Goal: Information Seeking & Learning: Learn about a topic

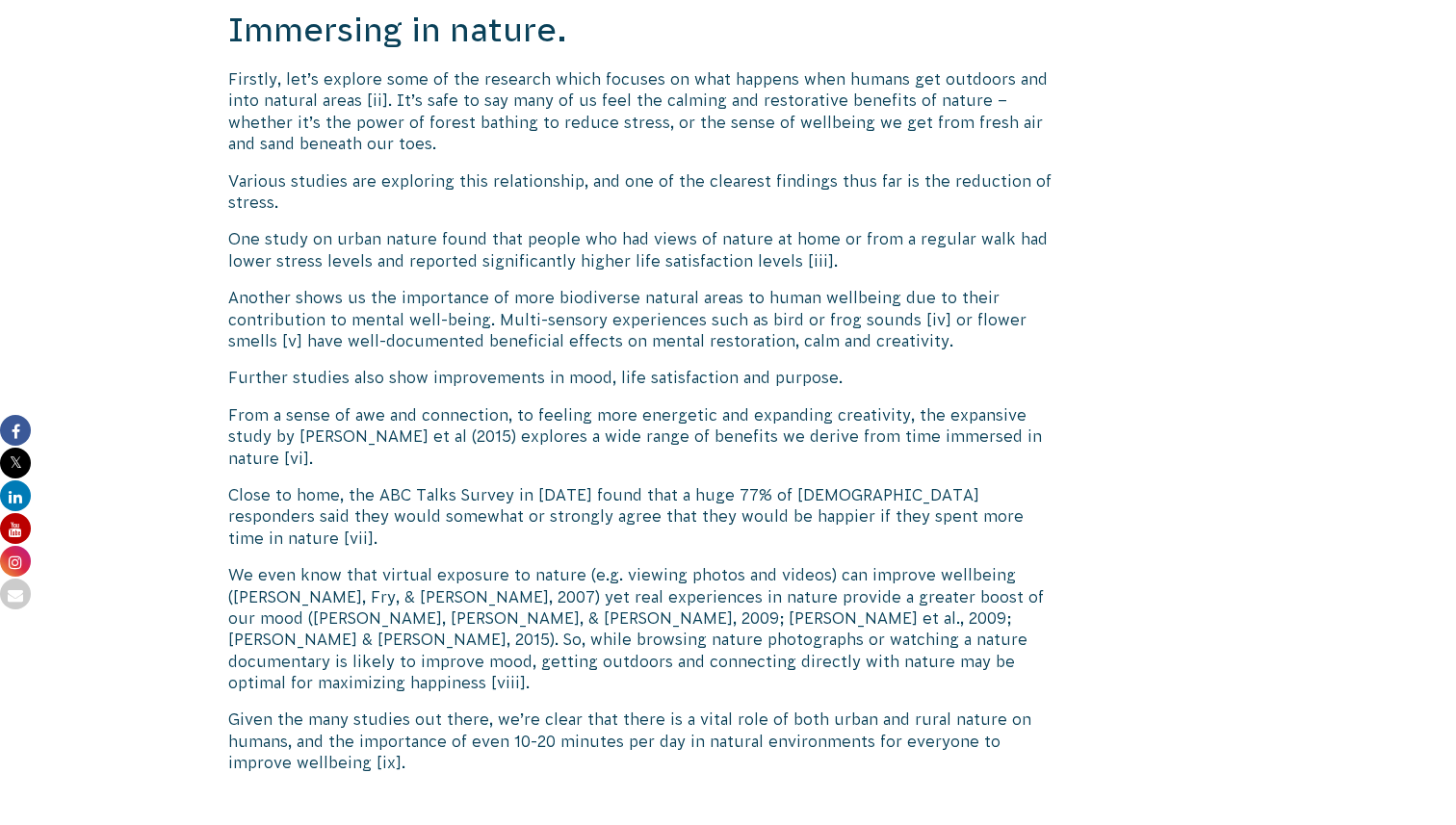
click at [509, 290] on p "Another shows us the importance of more biodiverse natural areas to human wellb…" at bounding box center [642, 318] width 826 height 65
click at [638, 297] on p "Another shows us the importance of more biodiverse natural areas to human wellb…" at bounding box center [642, 318] width 826 height 65
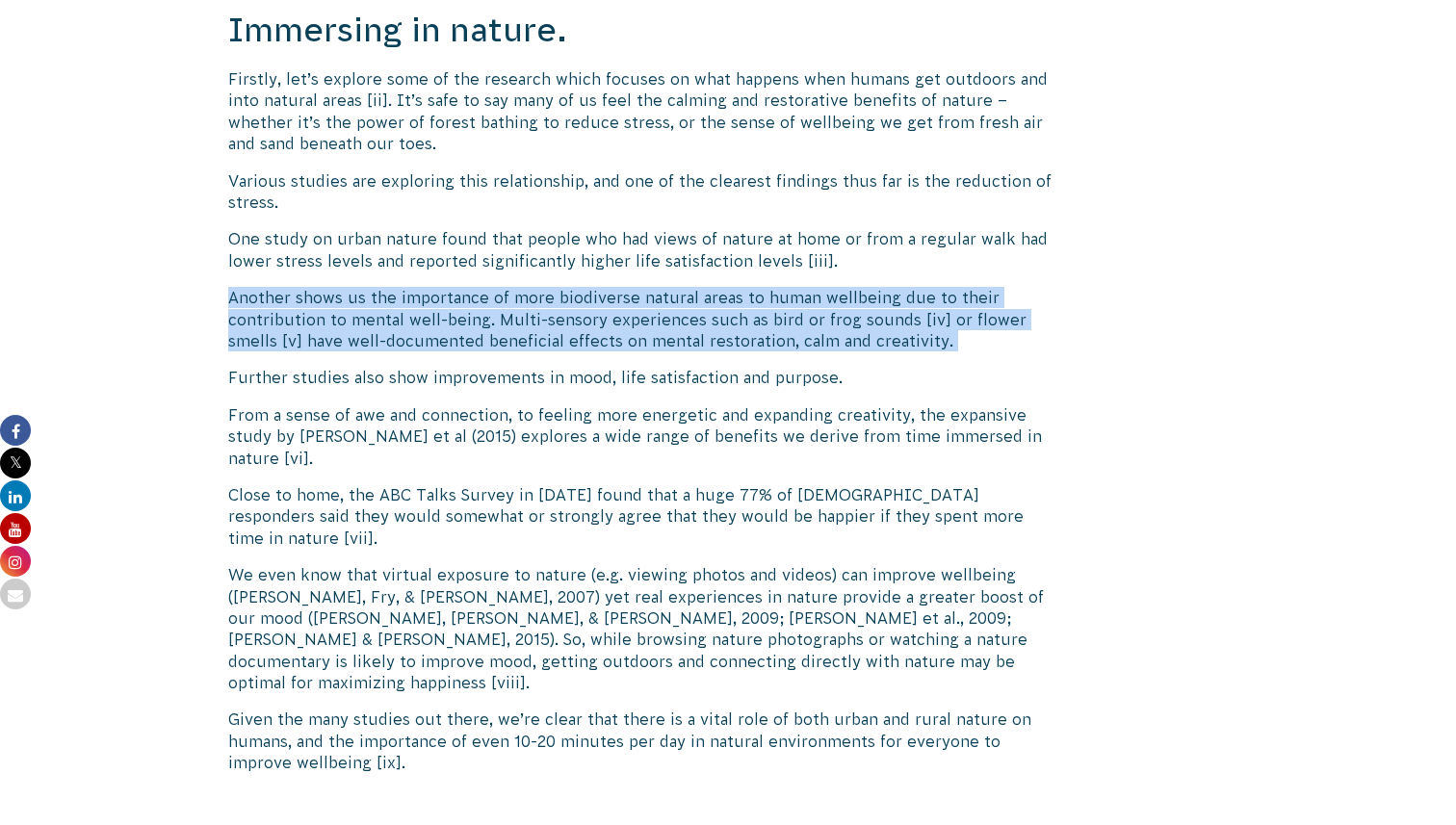
click at [638, 297] on p "Another shows us the importance of more biodiverse natural areas to human wellb…" at bounding box center [642, 318] width 826 height 65
copy div "Another shows us the importance of more biodiverse natural areas to human wellb…"
click at [638, 297] on p "Another shows us the importance of more biodiverse natural areas to human wellb…" at bounding box center [642, 318] width 826 height 65
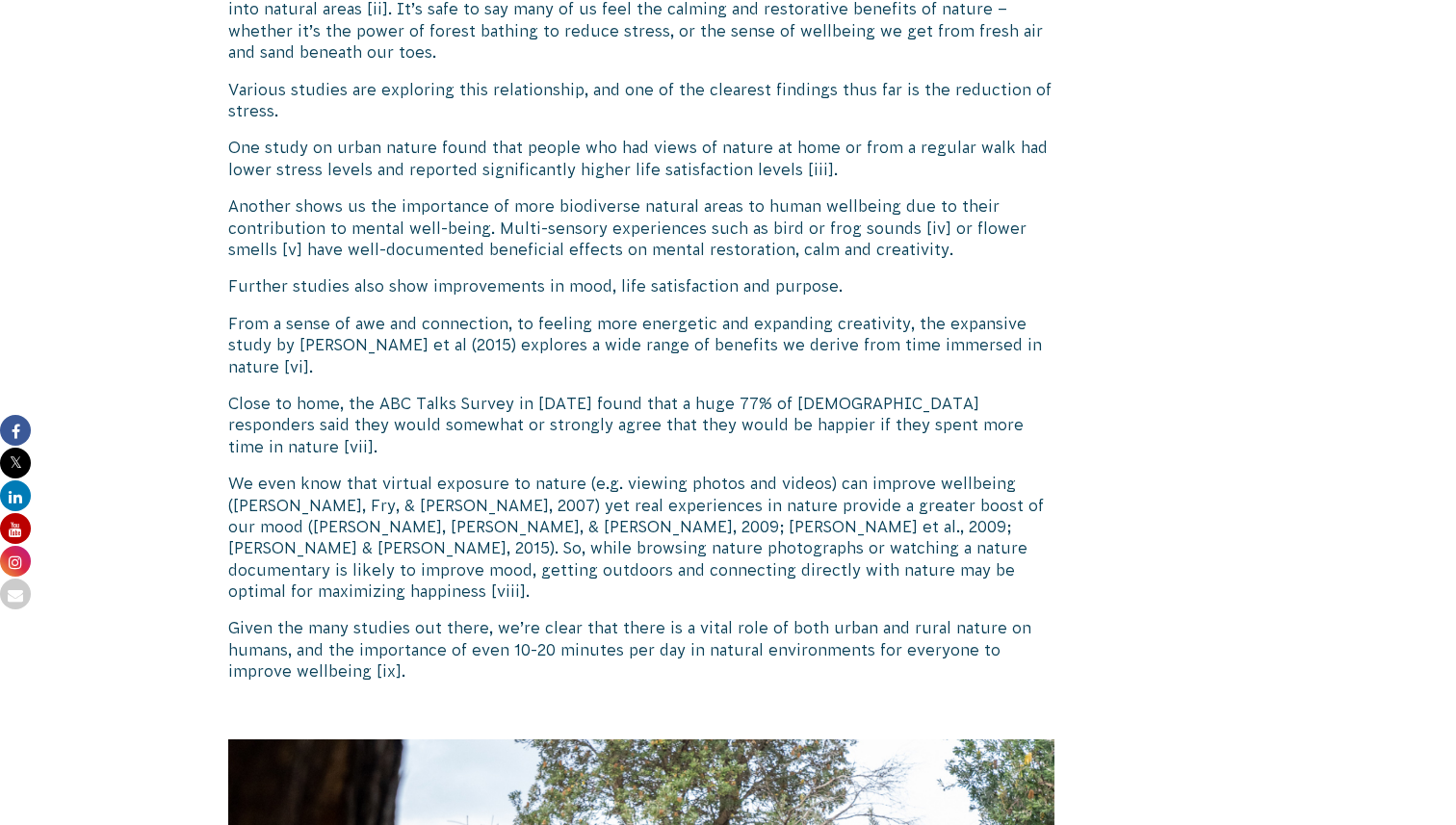
scroll to position [1816, 0]
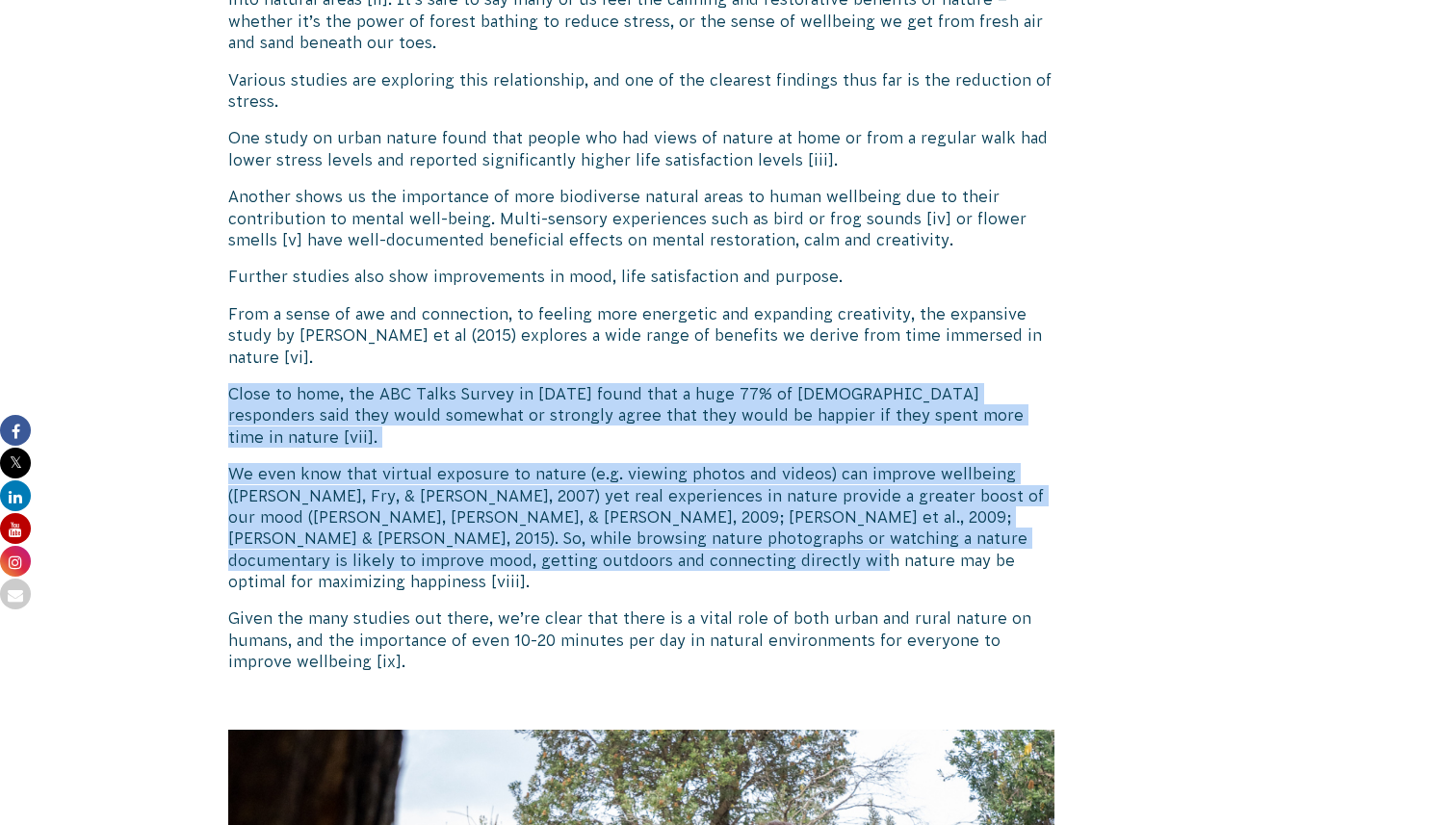
drag, startPoint x: 787, startPoint y: 513, endPoint x: 210, endPoint y: 353, distance: 598.8
copy div "Close to home, the ABC Talks Survey in [DATE] found that a huge 77% of [DEMOGRA…"
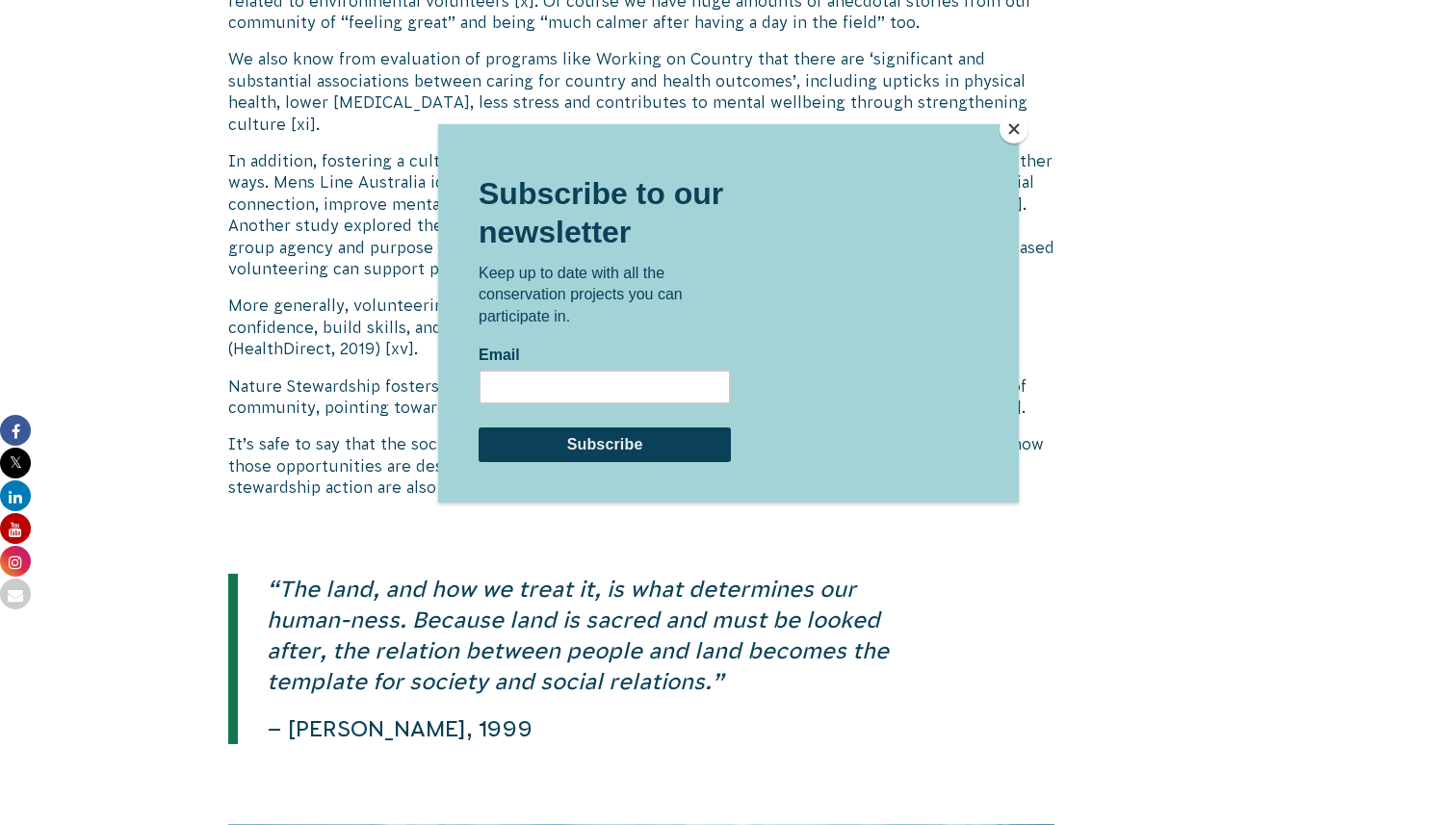
scroll to position [3682, 0]
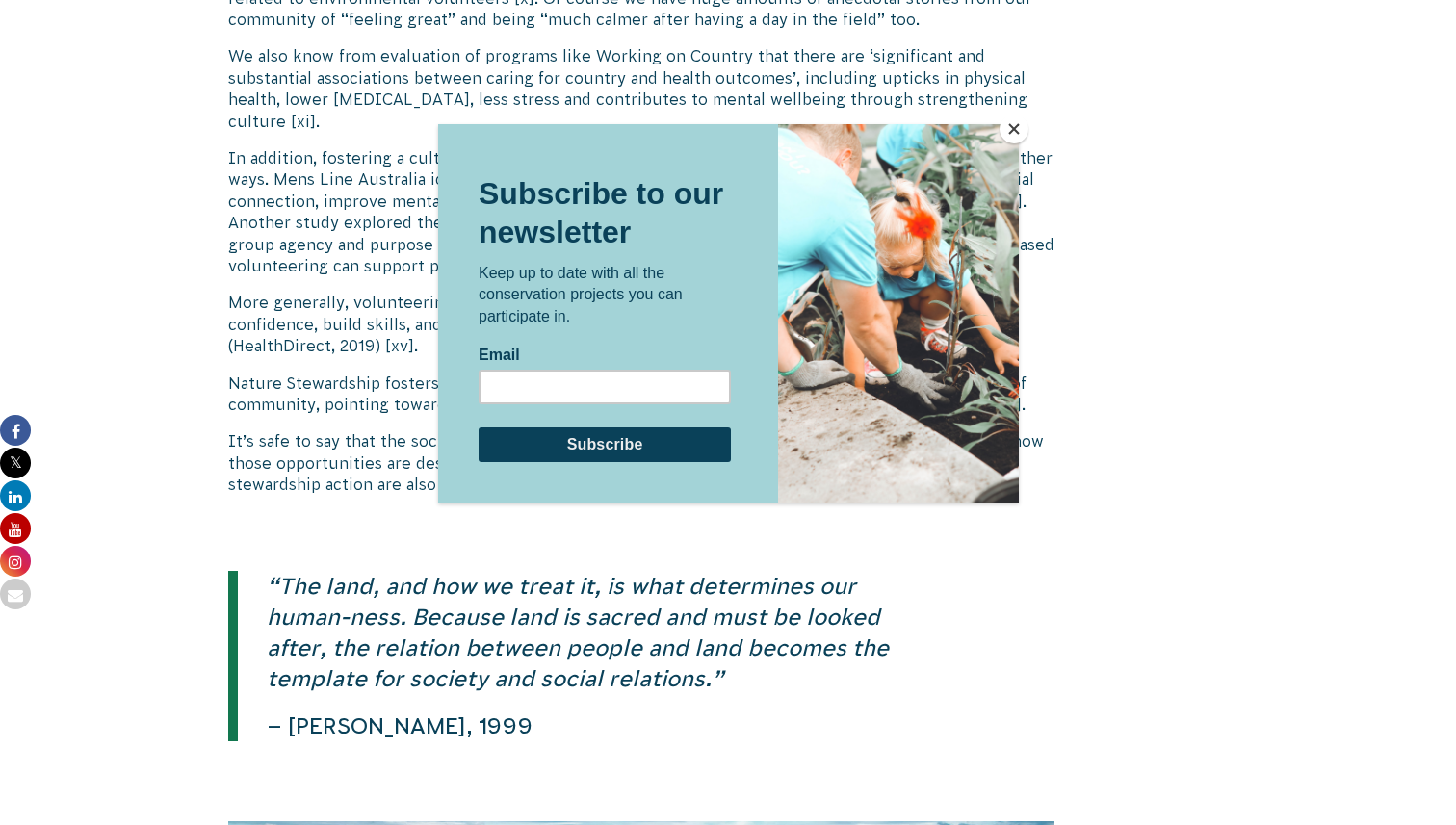
click at [1013, 131] on button "Close" at bounding box center [1014, 129] width 29 height 29
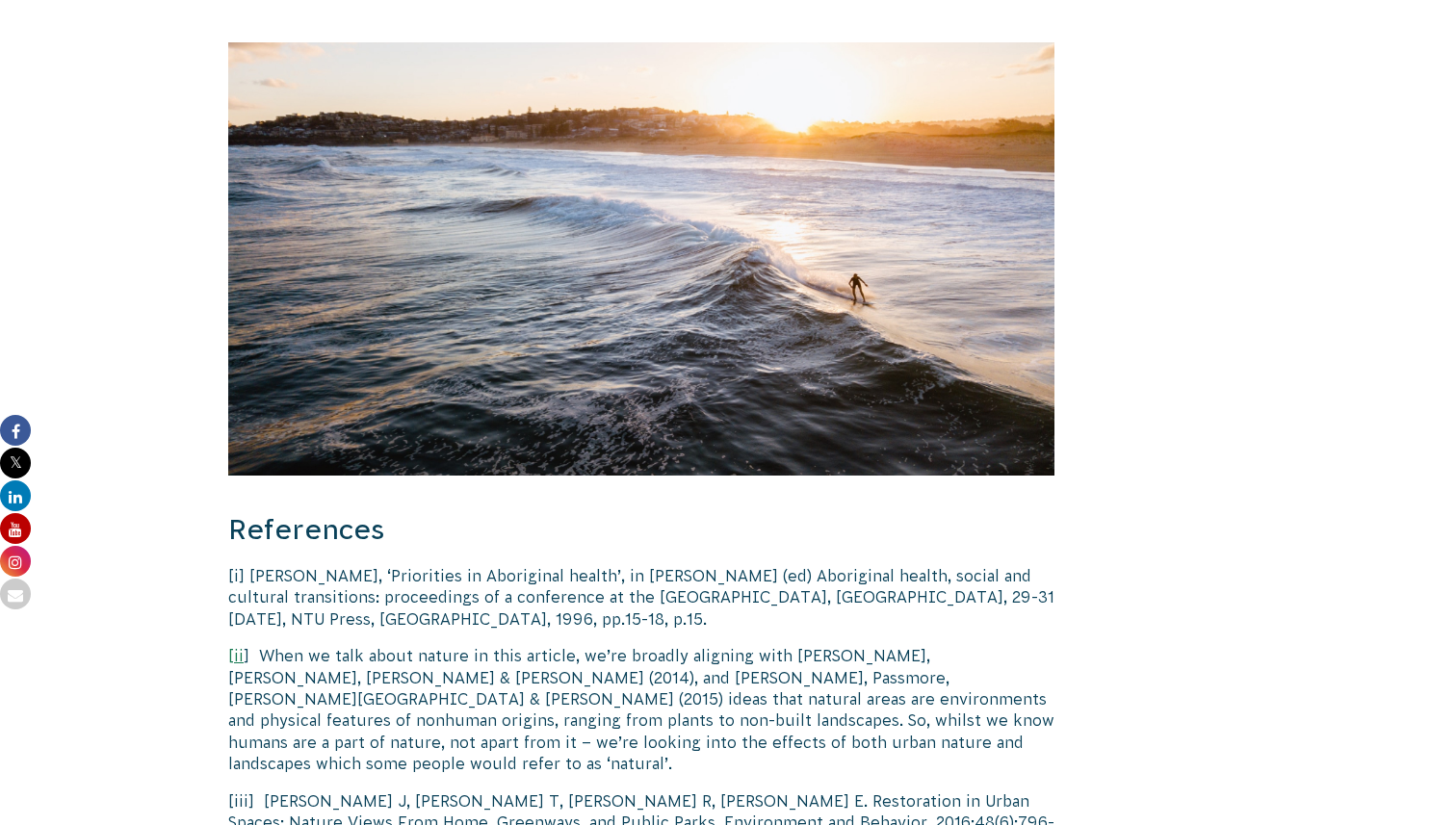
scroll to position [5818, 0]
